Goal: Transaction & Acquisition: Purchase product/service

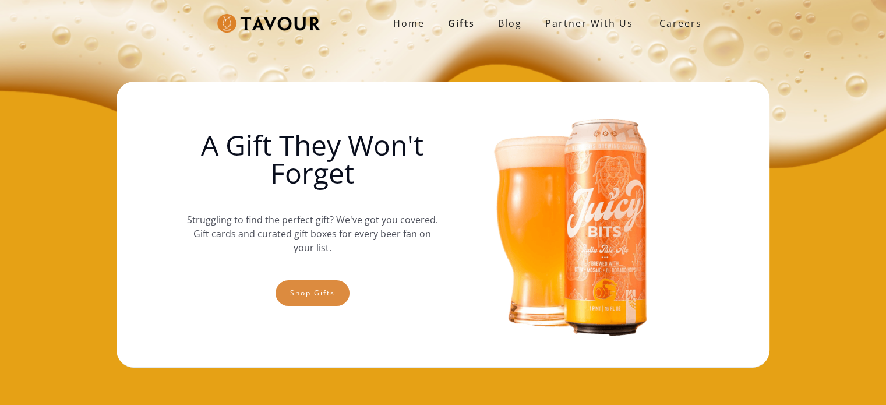
click at [326, 295] on link "Shop gifts" at bounding box center [313, 293] width 74 height 26
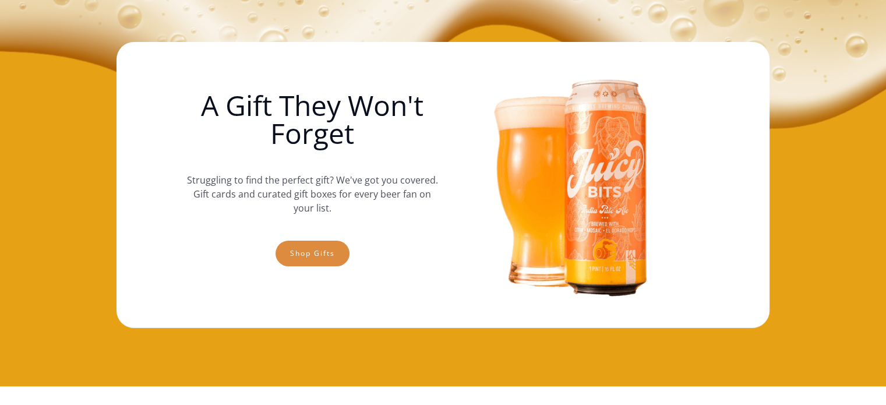
click at [313, 257] on link "Shop gifts" at bounding box center [313, 254] width 74 height 26
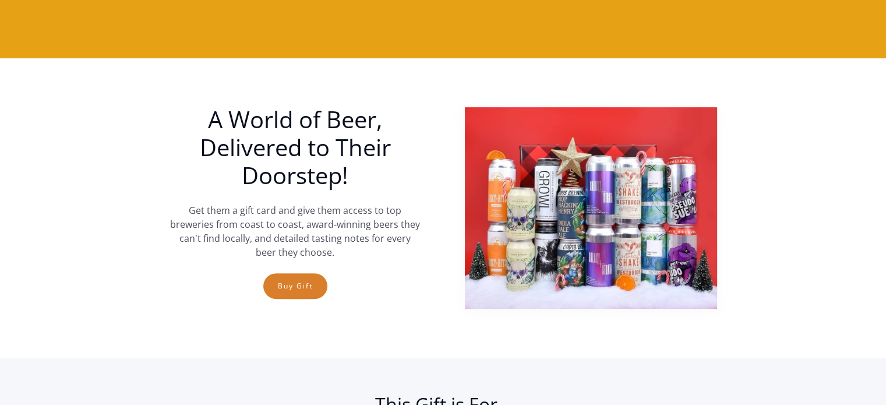
scroll to position [337, 0]
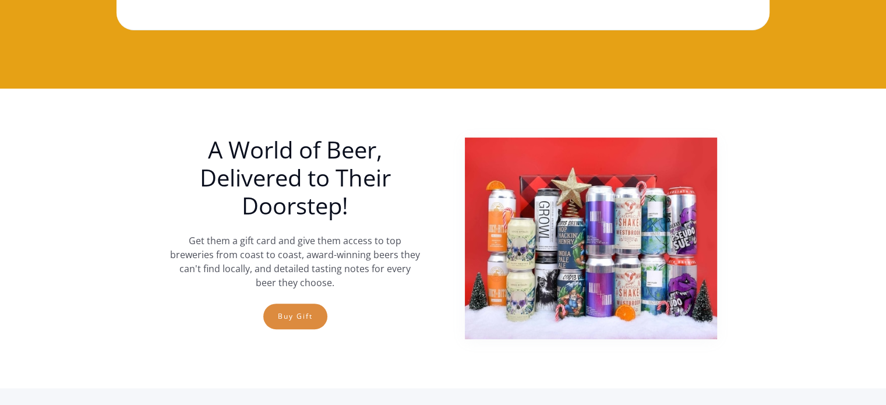
click at [307, 305] on link "Buy Gift" at bounding box center [295, 317] width 64 height 26
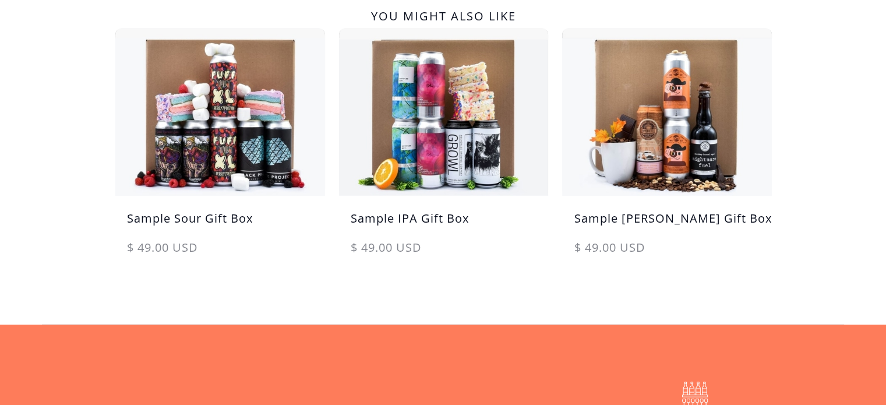
scroll to position [651, 0]
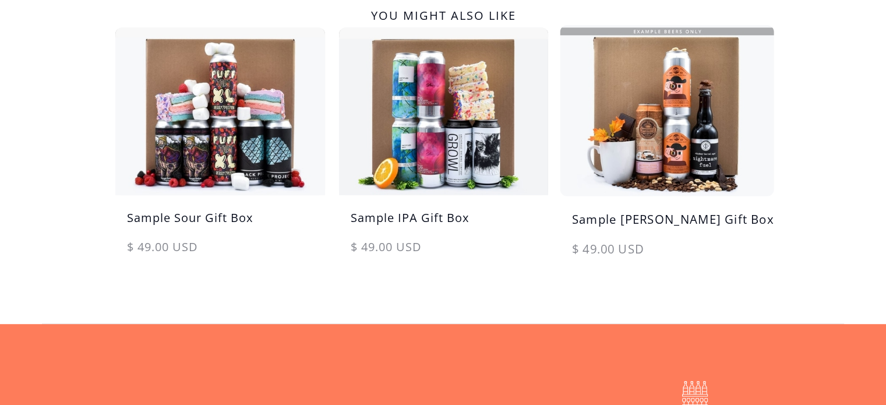
click at [706, 122] on img at bounding box center [667, 110] width 220 height 177
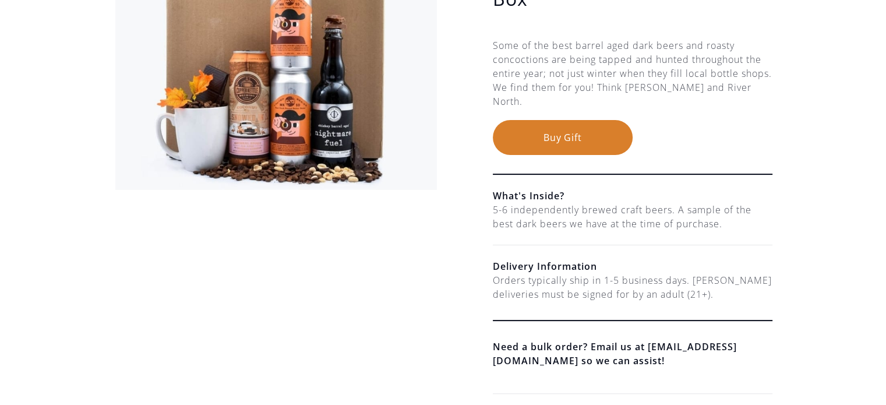
scroll to position [203, 0]
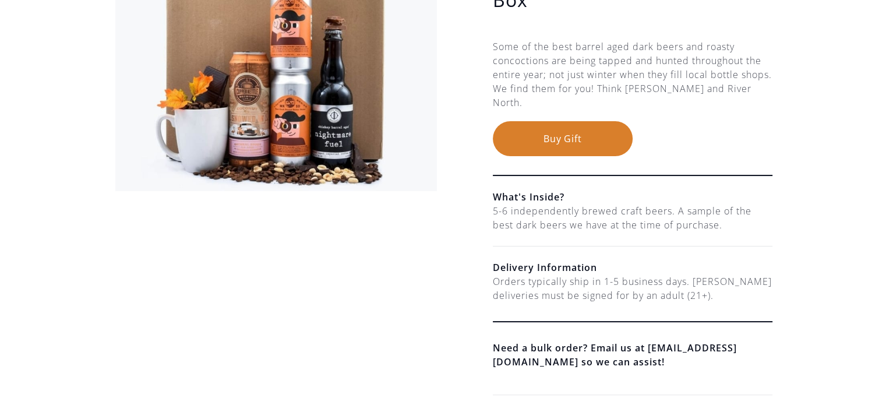
click at [564, 121] on button "Buy Gift" at bounding box center [563, 138] width 140 height 35
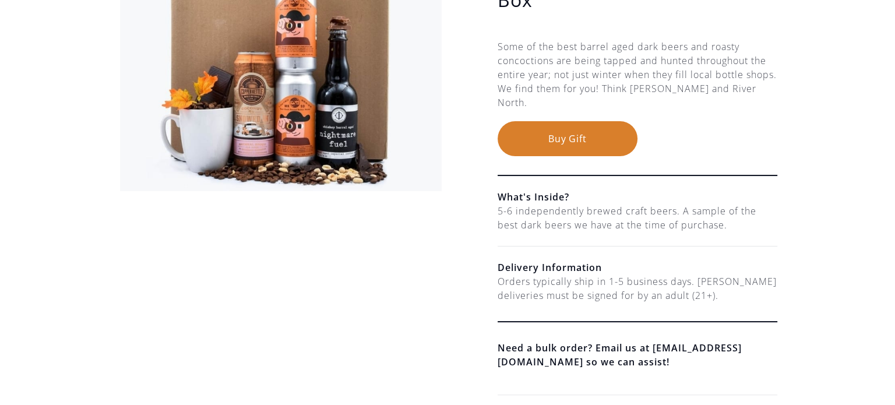
scroll to position [0, 0]
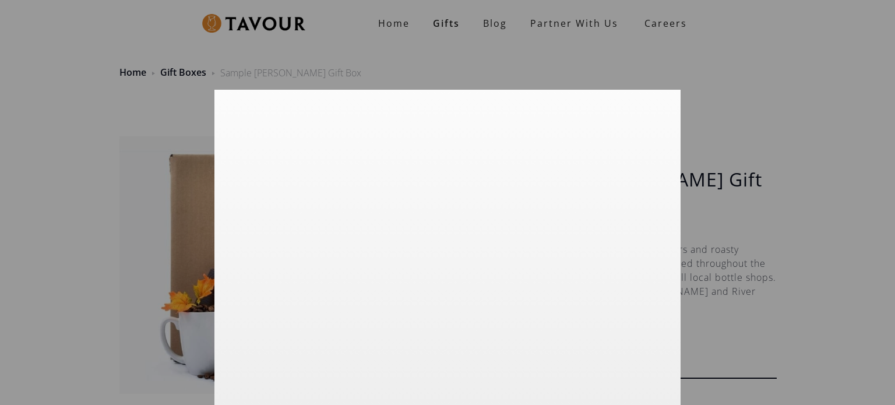
click at [758, 207] on div at bounding box center [447, 202] width 895 height 405
click at [752, 207] on div at bounding box center [447, 202] width 895 height 405
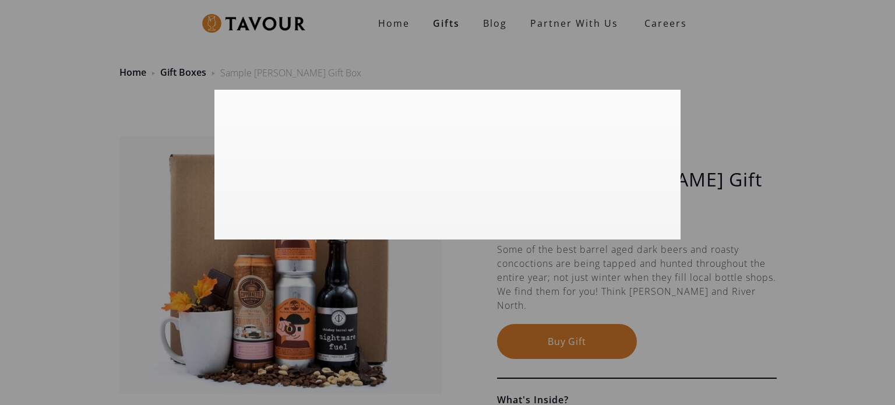
click at [760, 126] on div at bounding box center [447, 202] width 895 height 405
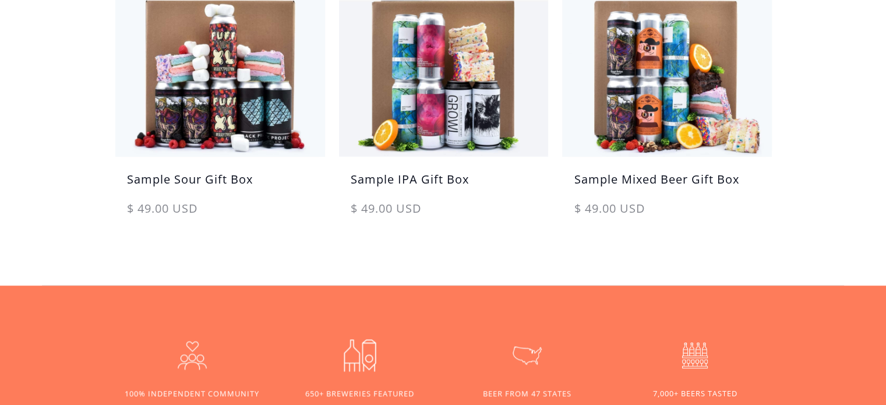
scroll to position [739, 0]
